Goal: Navigation & Orientation: Go to known website

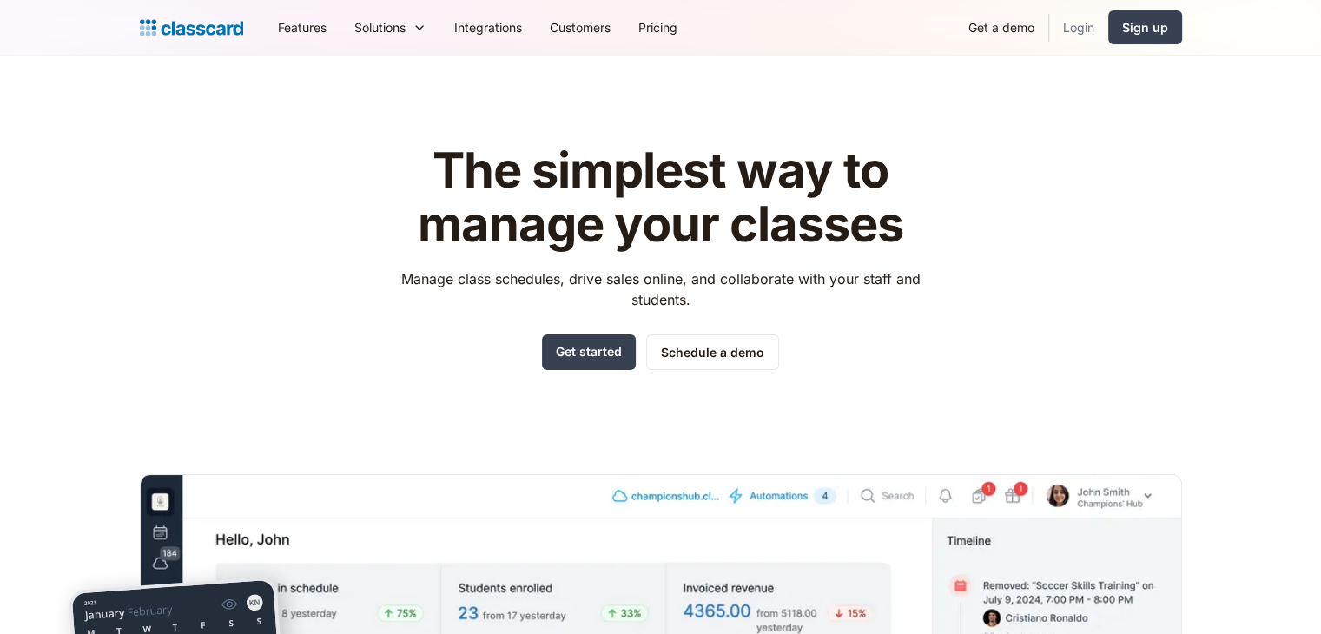
click at [1063, 39] on link "Login" at bounding box center [1078, 27] width 59 height 39
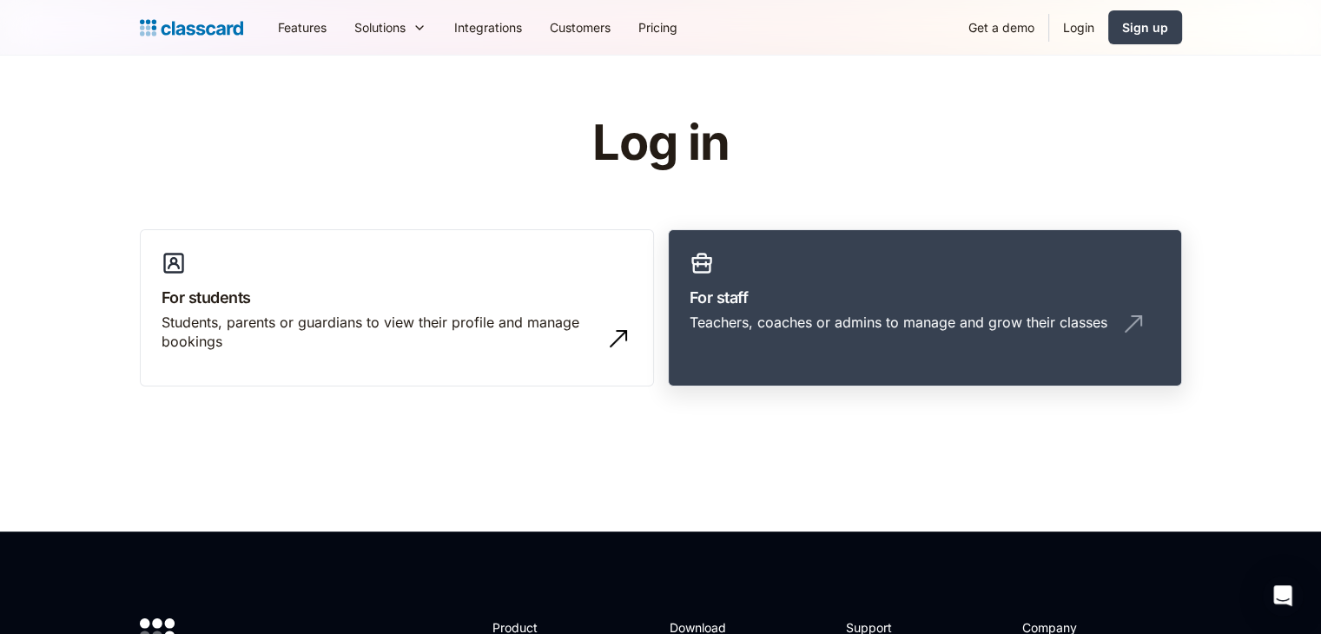
click at [768, 278] on link "For staff Teachers, coaches or admins to manage and grow their classes" at bounding box center [925, 308] width 514 height 158
